Goal: Communication & Community: Answer question/provide support

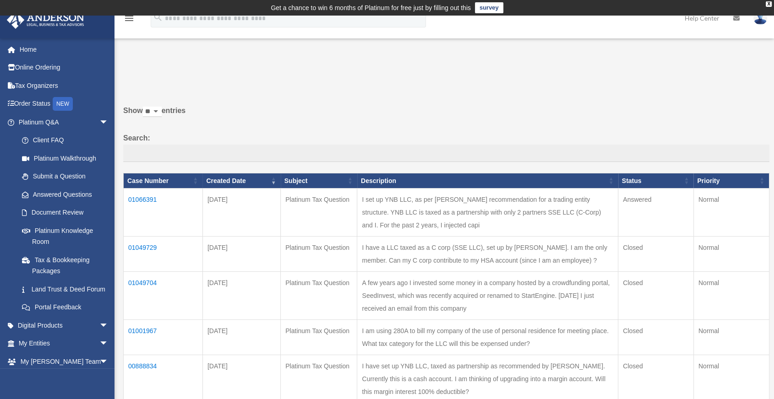
click at [143, 197] on td "01066391" at bounding box center [163, 213] width 79 height 48
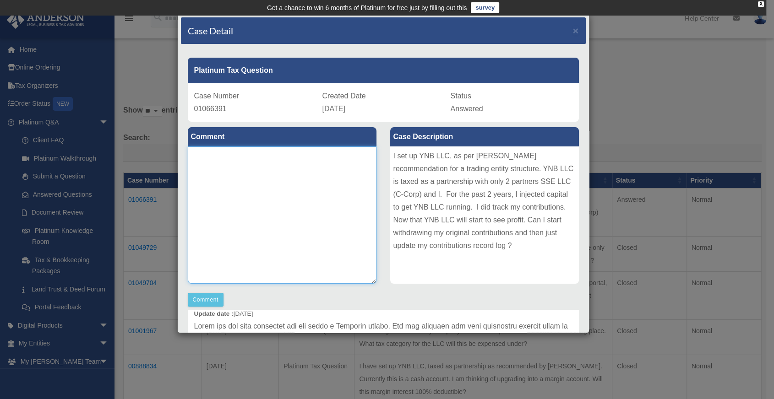
click at [286, 204] on textarea at bounding box center [282, 215] width 189 height 137
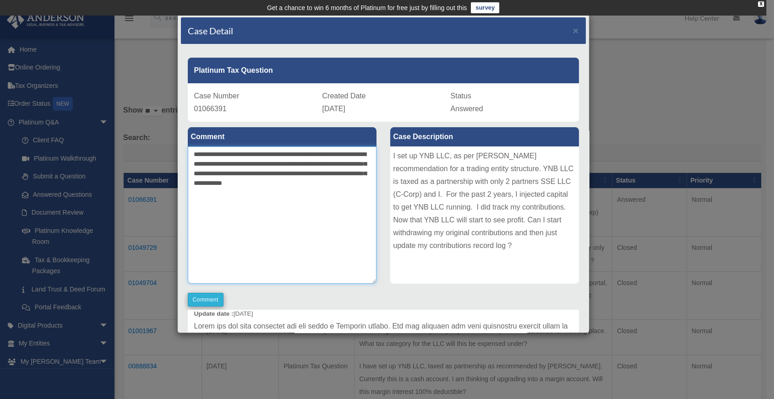
type textarea "**********"
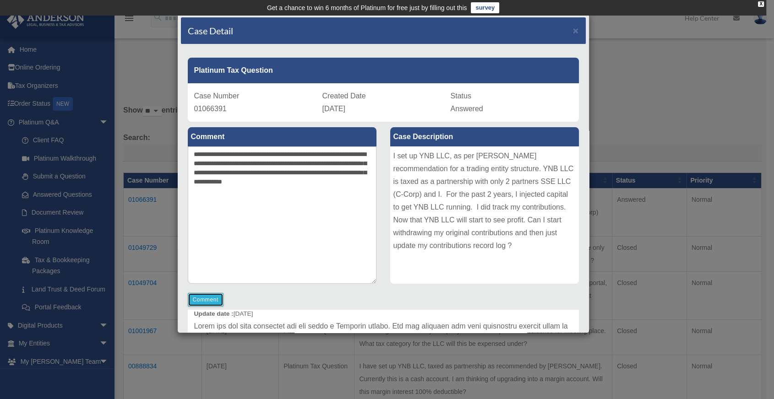
click at [211, 304] on button "Comment" at bounding box center [206, 300] width 36 height 14
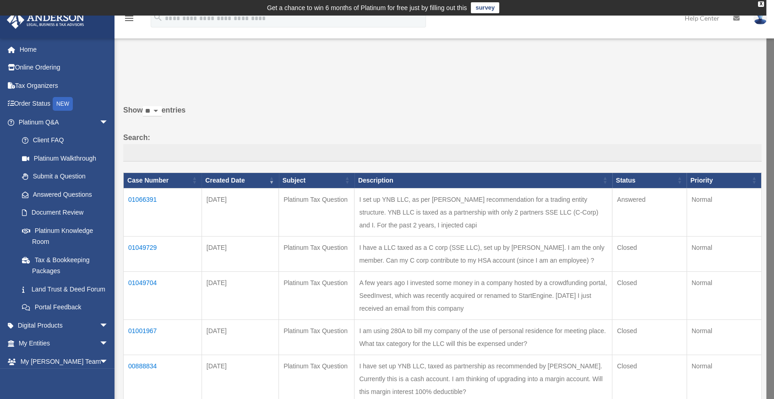
click at [146, 201] on td "01066391" at bounding box center [163, 212] width 78 height 48
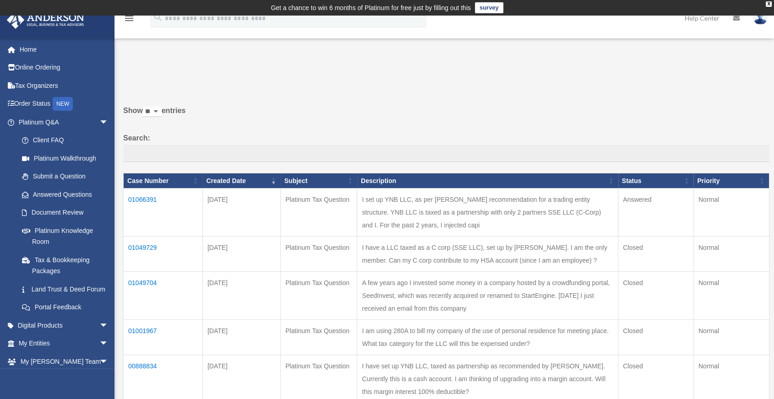
click at [145, 197] on td "01066391" at bounding box center [163, 213] width 79 height 48
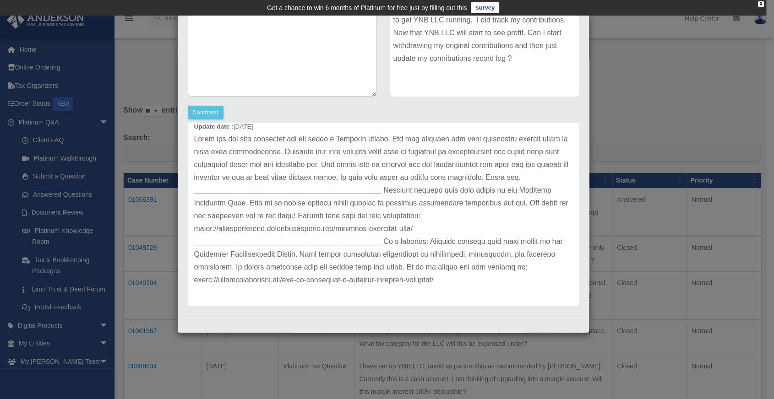
scroll to position [93, 0]
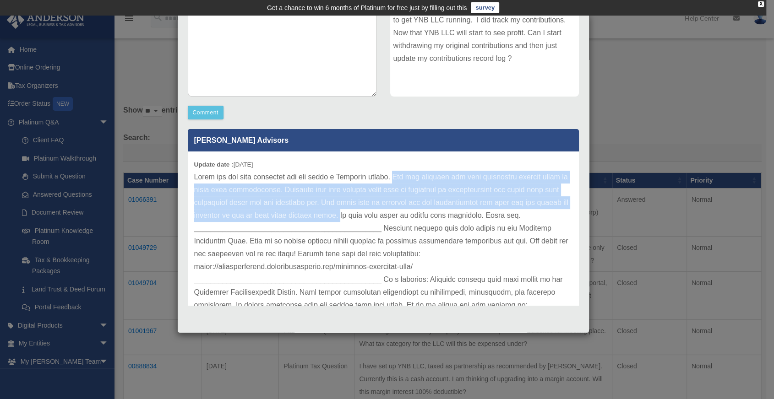
drag, startPoint x: 402, startPoint y: 191, endPoint x: 381, endPoint y: 226, distance: 40.0
click at [381, 226] on p at bounding box center [383, 248] width 378 height 154
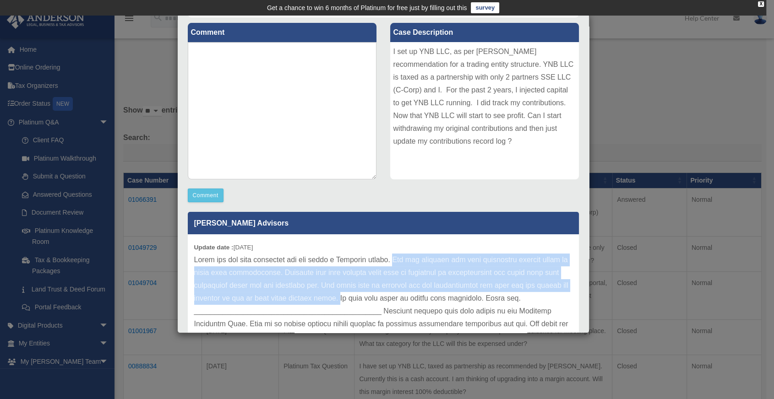
scroll to position [187, 0]
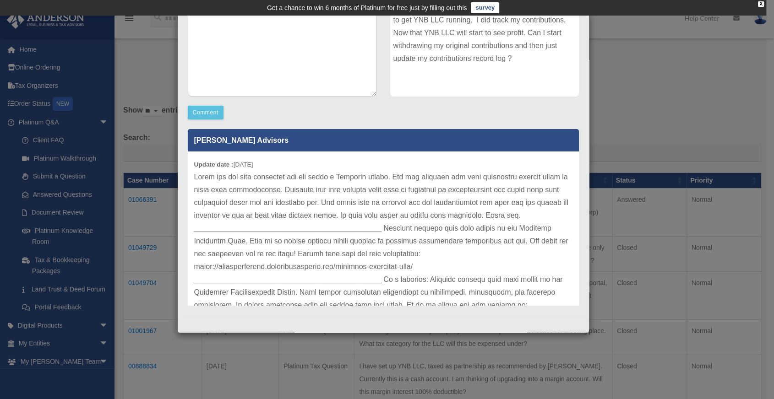
click at [617, 100] on div "Case Detail × Platinum Tax Question Case Number 01066391 Created Date [DATE] St…" at bounding box center [387, 199] width 774 height 399
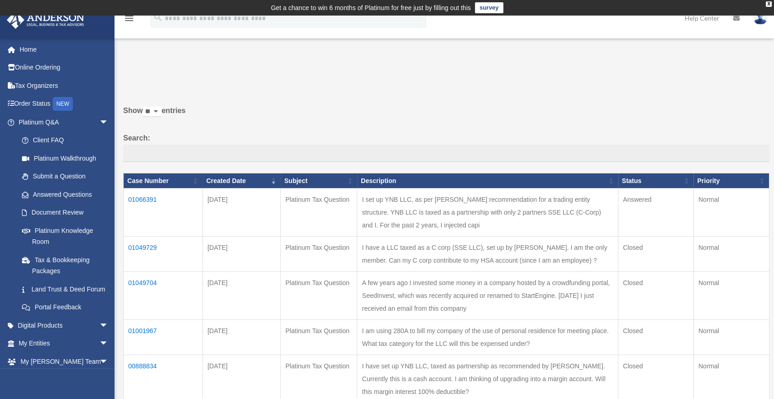
click at [144, 200] on td "01066391" at bounding box center [163, 213] width 79 height 48
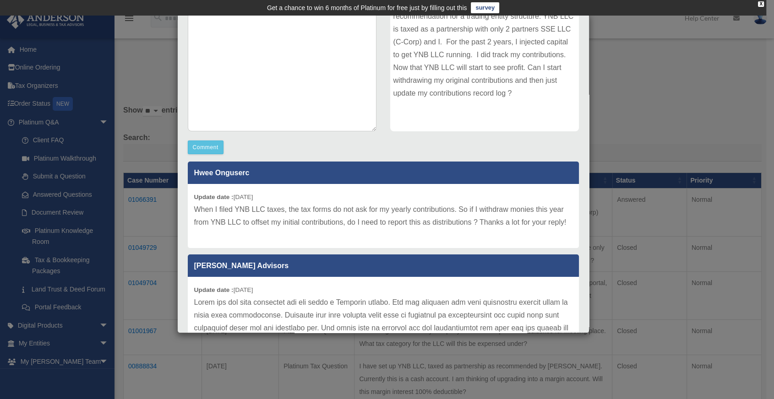
scroll to position [0, 0]
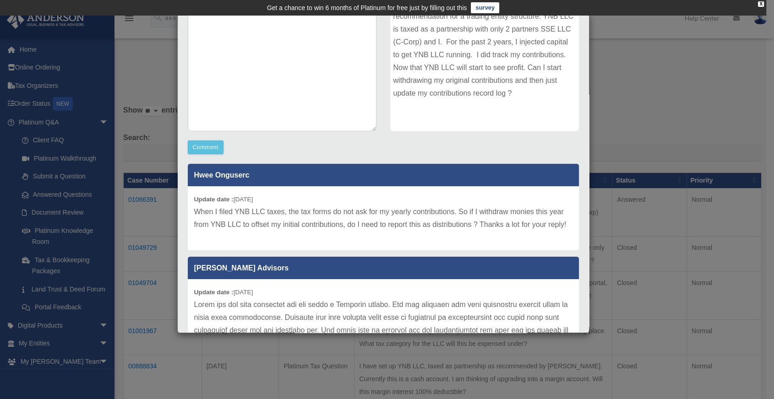
click at [713, 147] on div "Case Detail × Platinum Tax Question Case Number 01066391 Created Date [DATE] St…" at bounding box center [387, 199] width 774 height 399
